Goal: Task Accomplishment & Management: Complete application form

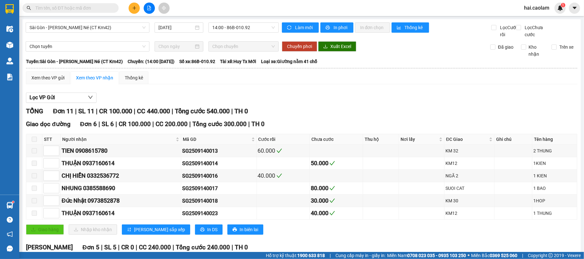
click at [135, 6] on icon "plus" at bounding box center [134, 8] width 4 height 4
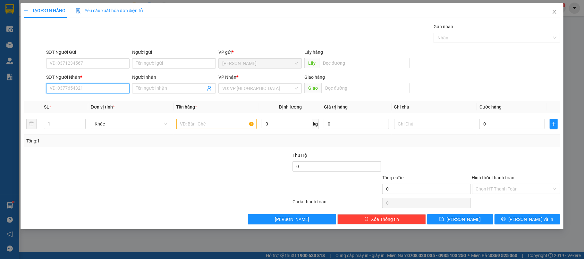
click at [90, 87] on input "SĐT Người Nhận *" at bounding box center [88, 88] width 84 height 10
click at [279, 90] on input "search" at bounding box center [257, 89] width 71 height 10
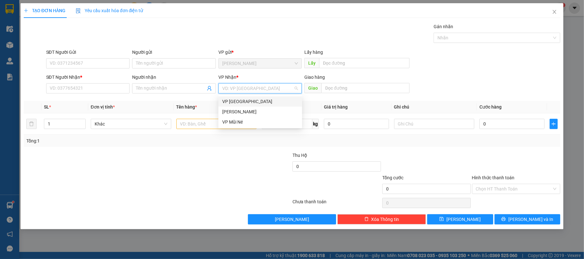
click at [258, 103] on div "VP [GEOGRAPHIC_DATA]" at bounding box center [260, 101] width 76 height 7
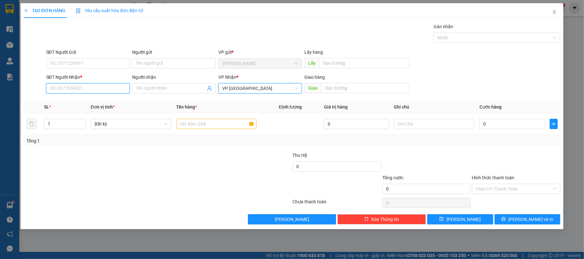
click at [88, 91] on input "SĐT Người Nhận *" at bounding box center [88, 88] width 84 height 10
type input "0932135645"
click at [83, 105] on div "0932135645" at bounding box center [88, 102] width 84 height 10
type input "846 [PERSON_NAME] [PERSON_NAME], [PERSON_NAME]"
type input "0932135645"
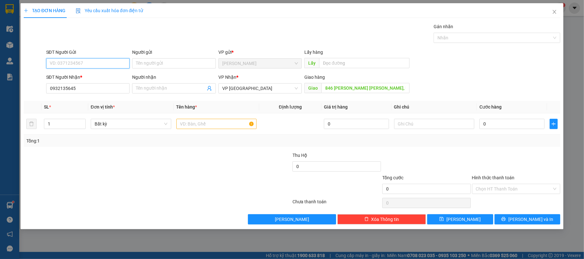
click at [89, 66] on input "SĐT Người Gửi" at bounding box center [88, 63] width 84 height 10
type input "0972756044"
click at [94, 78] on div "0972756044 - ANH XI" at bounding box center [88, 76] width 76 height 7
type input "ANH XI"
type input "0972756044"
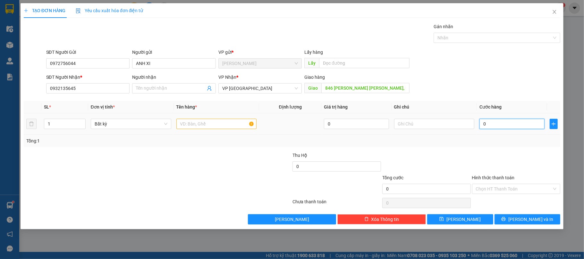
click at [513, 122] on input "0" at bounding box center [511, 124] width 65 height 10
click at [361, 84] on input "846 [PERSON_NAME] [PERSON_NAME], [PERSON_NAME]" at bounding box center [365, 88] width 88 height 10
click at [502, 124] on input "0" at bounding box center [511, 124] width 65 height 10
type input "1"
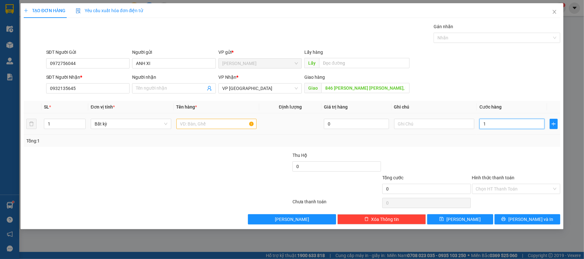
type input "1"
type input "10"
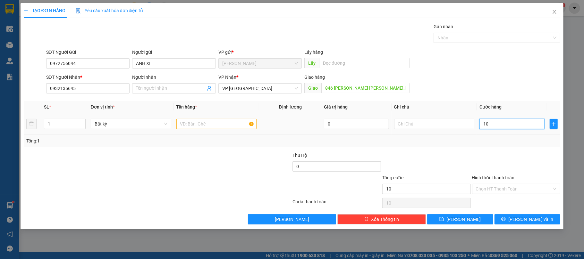
type input "100"
type input "100.000"
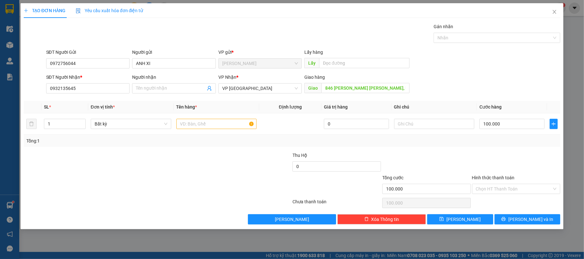
drag, startPoint x: 495, startPoint y: 167, endPoint x: 511, endPoint y: 197, distance: 33.4
click at [495, 169] on div at bounding box center [516, 163] width 90 height 22
click at [498, 188] on input "Hình thức thanh toán" at bounding box center [514, 189] width 76 height 10
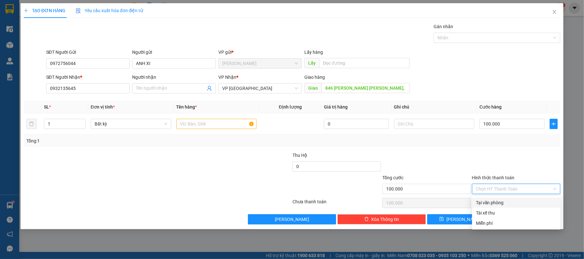
click at [498, 201] on div "Tại văn phòng" at bounding box center [516, 202] width 81 height 7
type input "0"
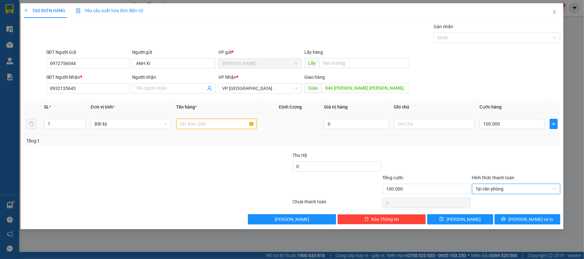
click at [208, 127] on input "text" at bounding box center [216, 124] width 80 height 10
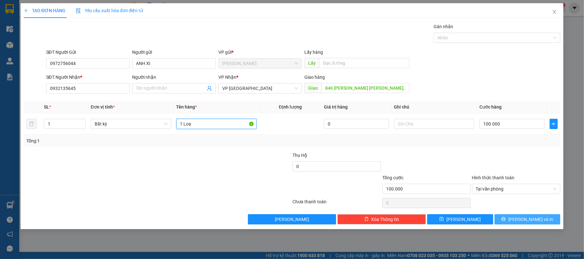
type input "1 Loa"
drag, startPoint x: 540, startPoint y: 222, endPoint x: 538, endPoint y: 220, distance: 3.4
click at [539, 221] on button "[PERSON_NAME] và In" at bounding box center [527, 219] width 66 height 10
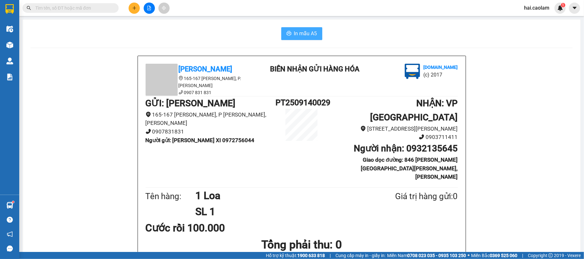
click at [294, 31] on span "In mẫu A5" at bounding box center [305, 33] width 23 height 8
click at [79, 8] on input "text" at bounding box center [73, 7] width 76 height 7
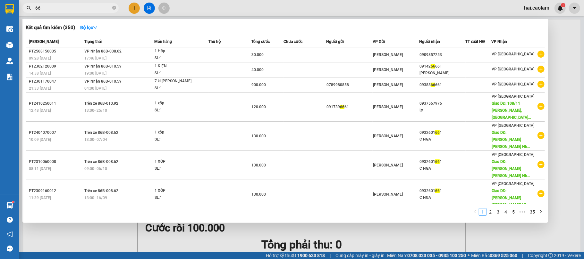
type input "6"
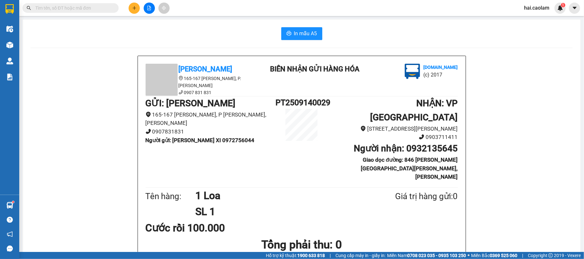
click at [136, 7] on button at bounding box center [134, 8] width 11 height 11
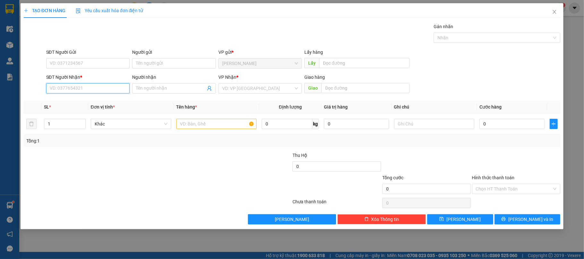
click at [93, 88] on input "SĐT Người Nhận *" at bounding box center [88, 88] width 84 height 10
type input "0908191376"
click at [83, 105] on div "0908191376 - Khôi" at bounding box center [88, 101] width 76 height 7
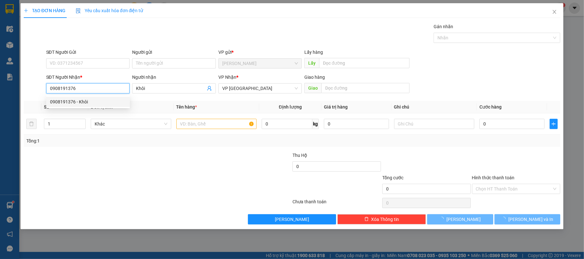
type input "Khôi"
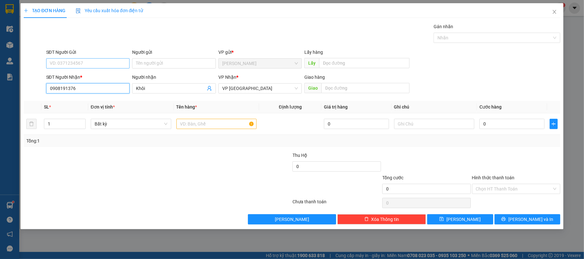
type input "0908191376"
click at [87, 63] on input "SĐT Người Gửi" at bounding box center [88, 63] width 84 height 10
click at [84, 74] on div "0943232661 - MAN" at bounding box center [88, 76] width 76 height 7
type input "0943232661"
type input "MAN"
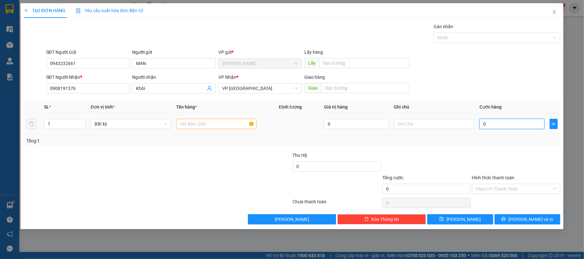
click at [514, 122] on input "0" at bounding box center [511, 124] width 65 height 10
type input "4"
type input "40"
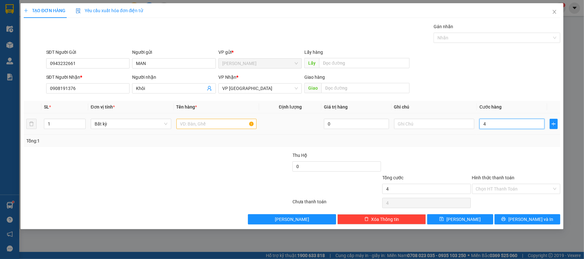
type input "40"
click at [224, 126] on input "text" at bounding box center [216, 124] width 80 height 10
type input "40.000"
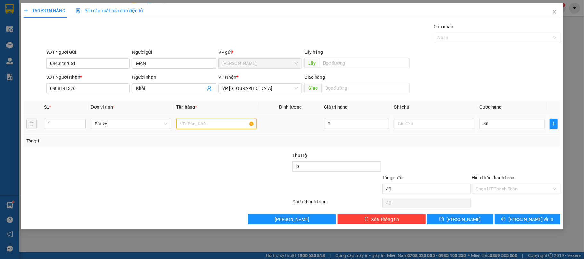
type input "40.000"
type input "1 Kiên"
click at [539, 213] on div "Transit Pickup Surcharge Ids Transit Deliver Surcharge Ids Transit Deliver Surc…" at bounding box center [292, 124] width 537 height 202
click at [536, 214] on div "Transit Pickup Surcharge Ids Transit Deliver Surcharge Ids Transit Deliver Surc…" at bounding box center [292, 124] width 537 height 202
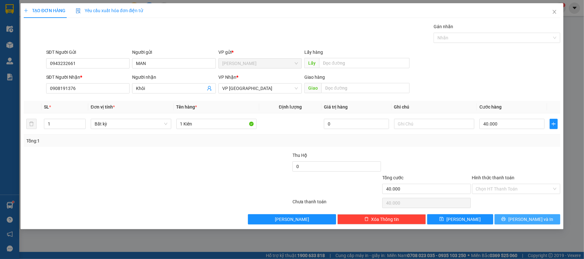
click at [529, 220] on span "[PERSON_NAME] và In" at bounding box center [530, 219] width 45 height 7
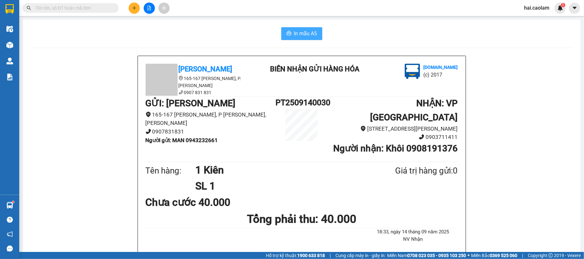
drag, startPoint x: 304, startPoint y: 31, endPoint x: 317, endPoint y: 33, distance: 13.6
click at [303, 31] on span "In mẫu A5" at bounding box center [305, 33] width 23 height 8
drag, startPoint x: 301, startPoint y: 31, endPoint x: 378, endPoint y: 26, distance: 76.5
click at [301, 31] on span "In mẫu A5" at bounding box center [305, 33] width 23 height 8
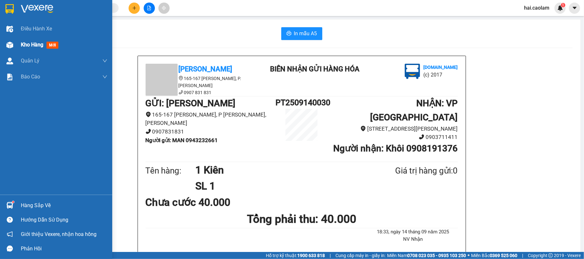
click at [35, 45] on span "Kho hàng" at bounding box center [32, 45] width 22 height 6
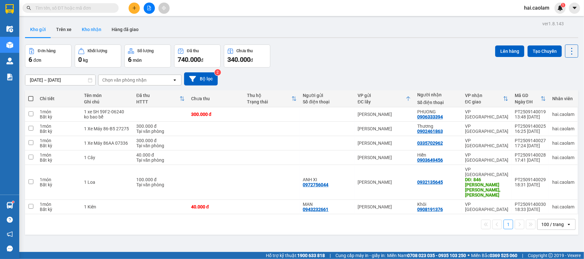
click at [90, 31] on button "Kho nhận" at bounding box center [92, 29] width 30 height 15
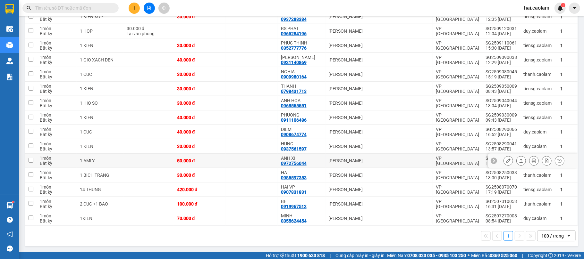
scroll to position [276, 0]
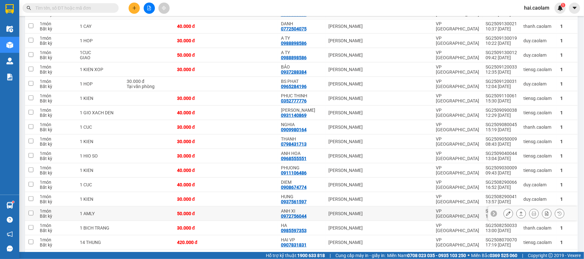
click at [325, 218] on td "[PERSON_NAME]" at bounding box center [353, 214] width 57 height 14
checkbox input "true"
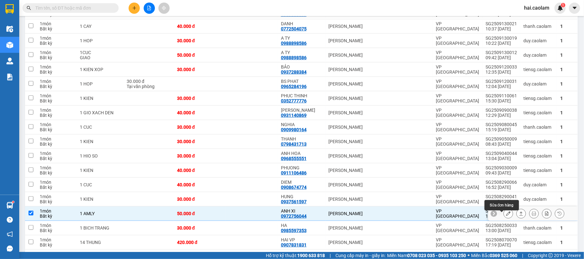
click at [506, 215] on icon at bounding box center [508, 214] width 4 height 4
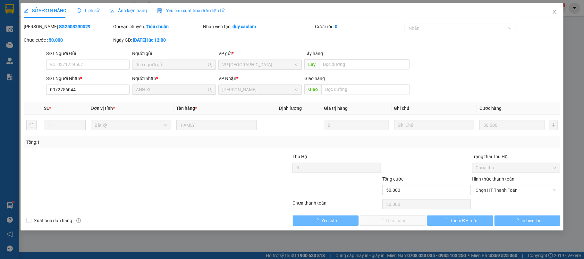
type input "0972756044"
type input "ANH XI"
type input "50.000"
click at [502, 192] on span "Chọn HT Thanh Toán" at bounding box center [516, 191] width 81 height 10
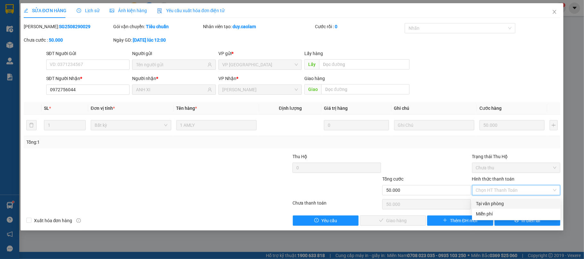
click at [494, 202] on div "Tại văn phòng" at bounding box center [516, 203] width 81 height 7
type input "0"
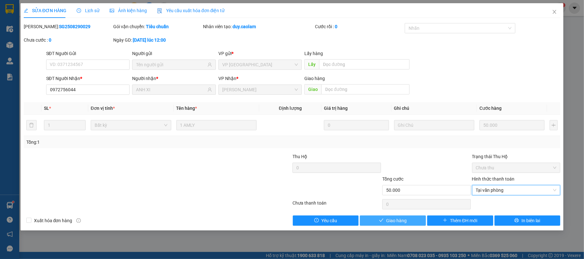
click at [399, 224] on span "Giao hàng" at bounding box center [396, 220] width 21 height 7
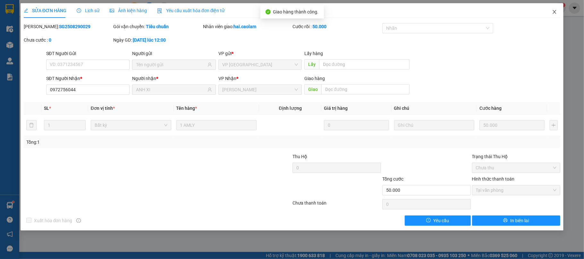
click at [555, 12] on icon "close" at bounding box center [554, 11] width 5 height 5
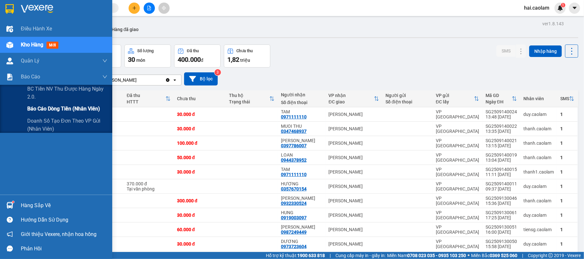
click at [64, 113] on span "Báo cáo dòng tiền (nhân viên)" at bounding box center [63, 109] width 73 height 8
